Goal: Task Accomplishment & Management: Use online tool/utility

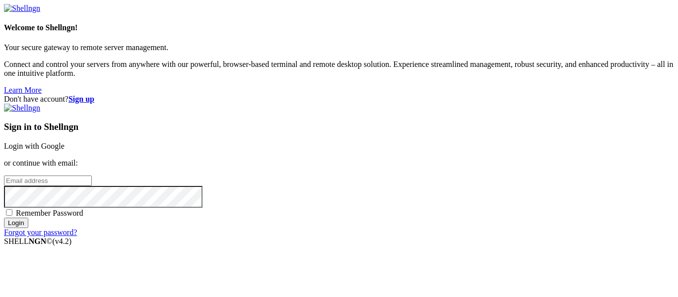
click at [92, 176] on input "email" at bounding box center [48, 181] width 88 height 10
type input "[DOMAIN_NAME][EMAIL_ADDRESS][DOMAIN_NAME]"
click at [83, 209] on span "Remember Password" at bounding box center [49, 213] width 67 height 8
click at [12, 209] on input "Remember Password" at bounding box center [9, 212] width 6 height 6
checkbox input "true"
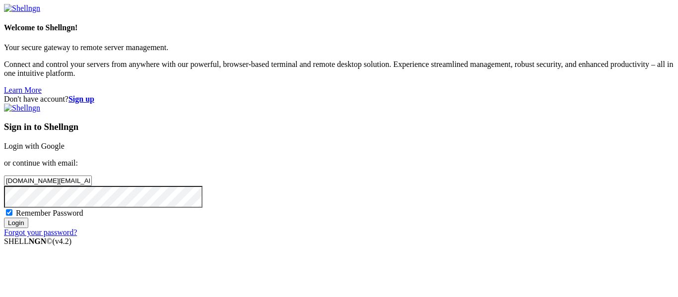
click at [28, 228] on input "Login" at bounding box center [16, 223] width 24 height 10
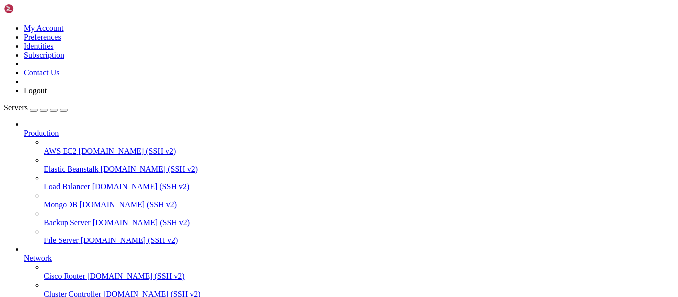
scroll to position [103, 0]
